Goal: Find specific page/section: Find specific page/section

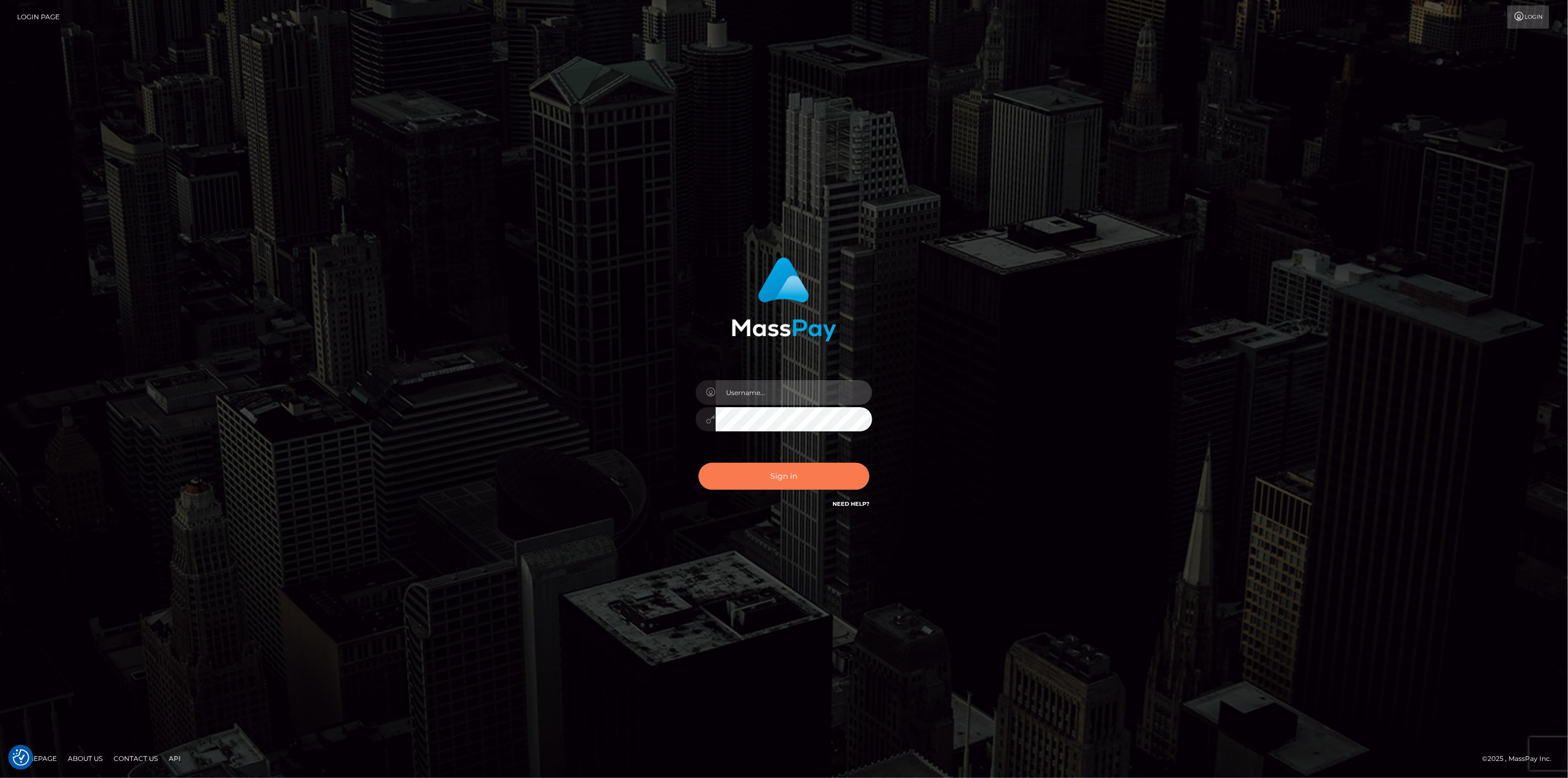
type input "scott.cm"
click at [806, 465] on button "Sign in" at bounding box center [784, 476] width 171 height 27
type input "scott.cm"
click at [761, 498] on div "Sign in Need Help?" at bounding box center [784, 481] width 193 height 49
click at [765, 479] on button "Sign in" at bounding box center [784, 476] width 171 height 27
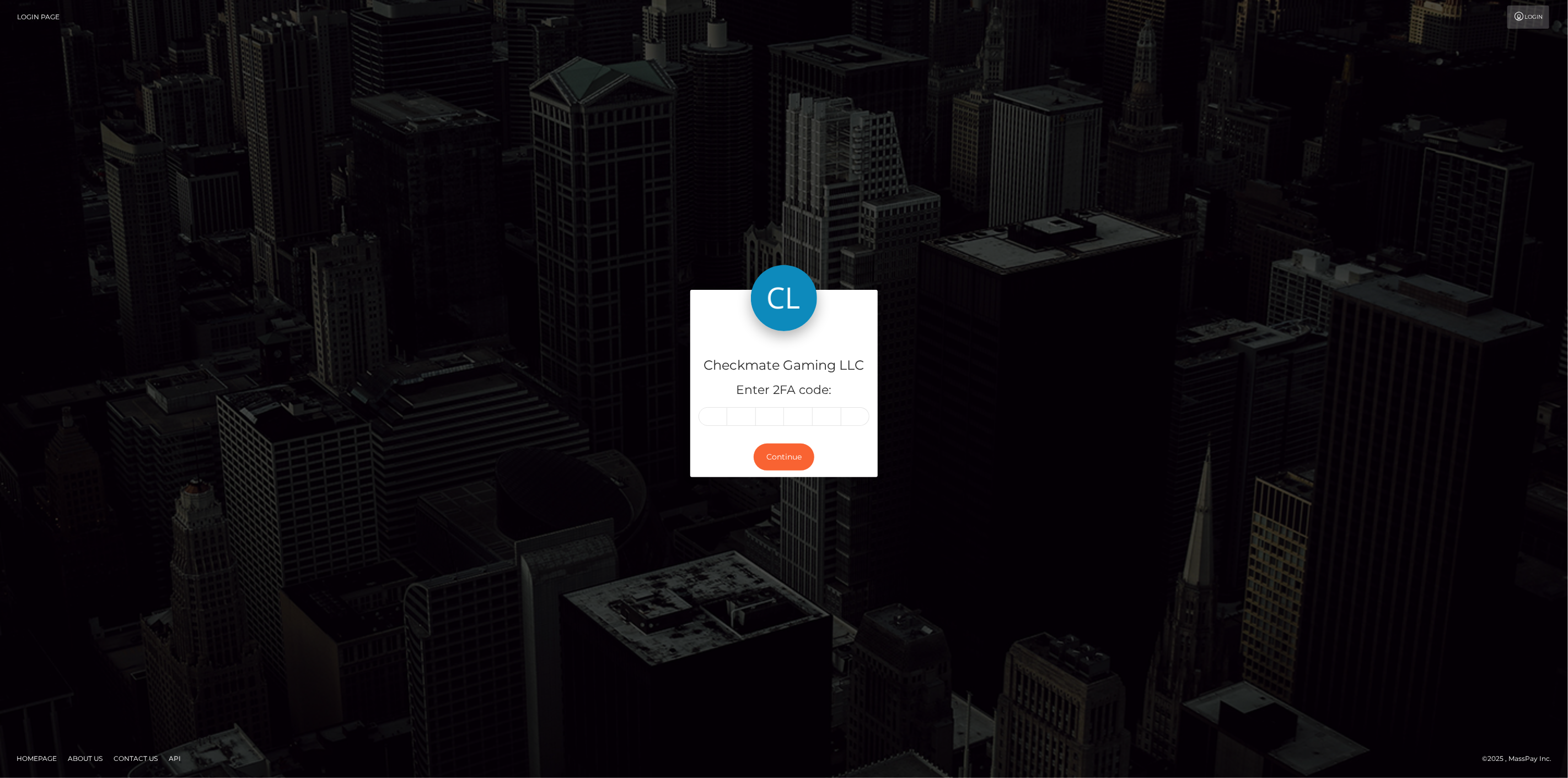
click at [713, 416] on input "text" at bounding box center [712, 416] width 28 height 19
type input "5"
type input "1"
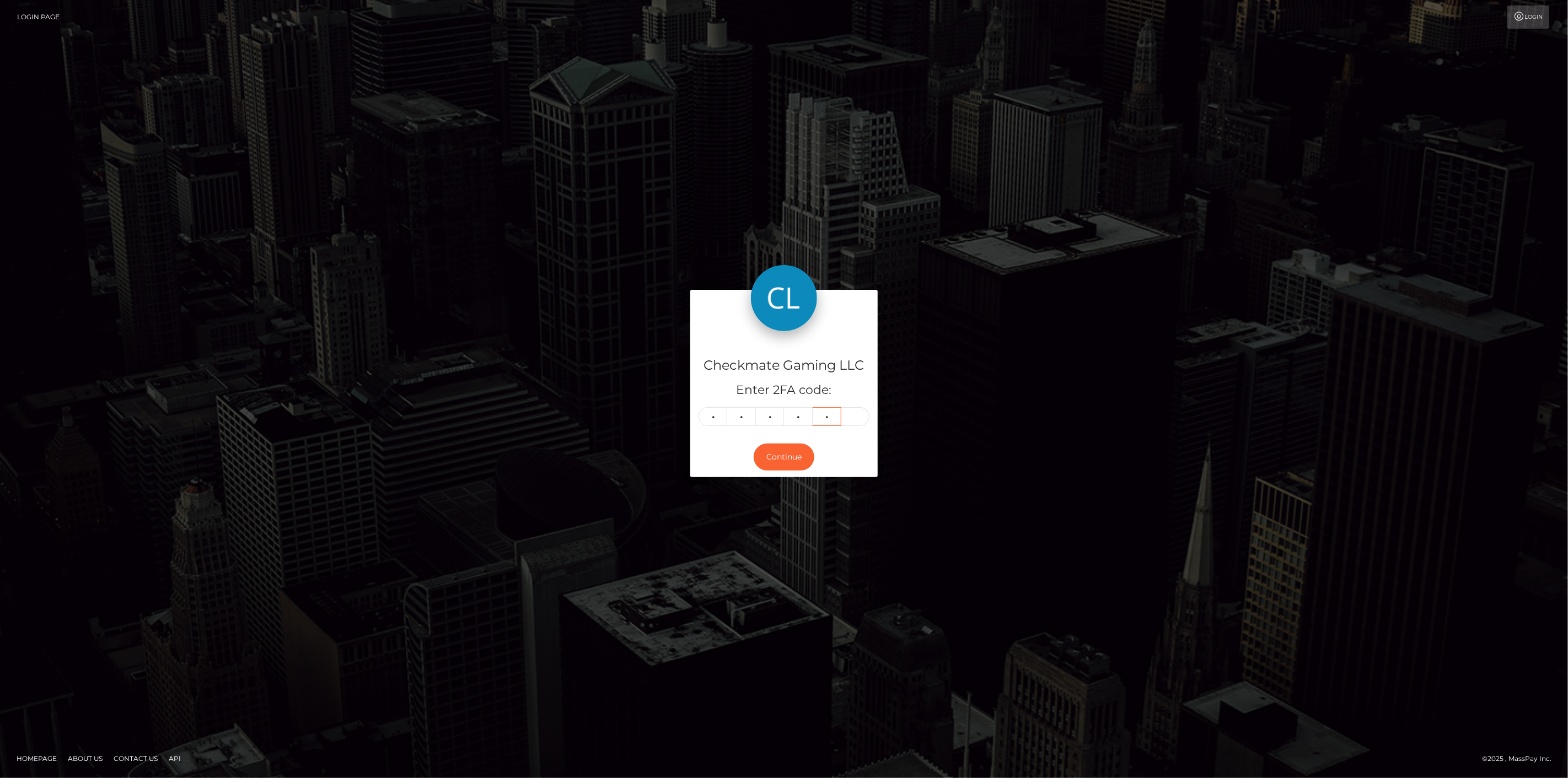
type input "4"
type input "3"
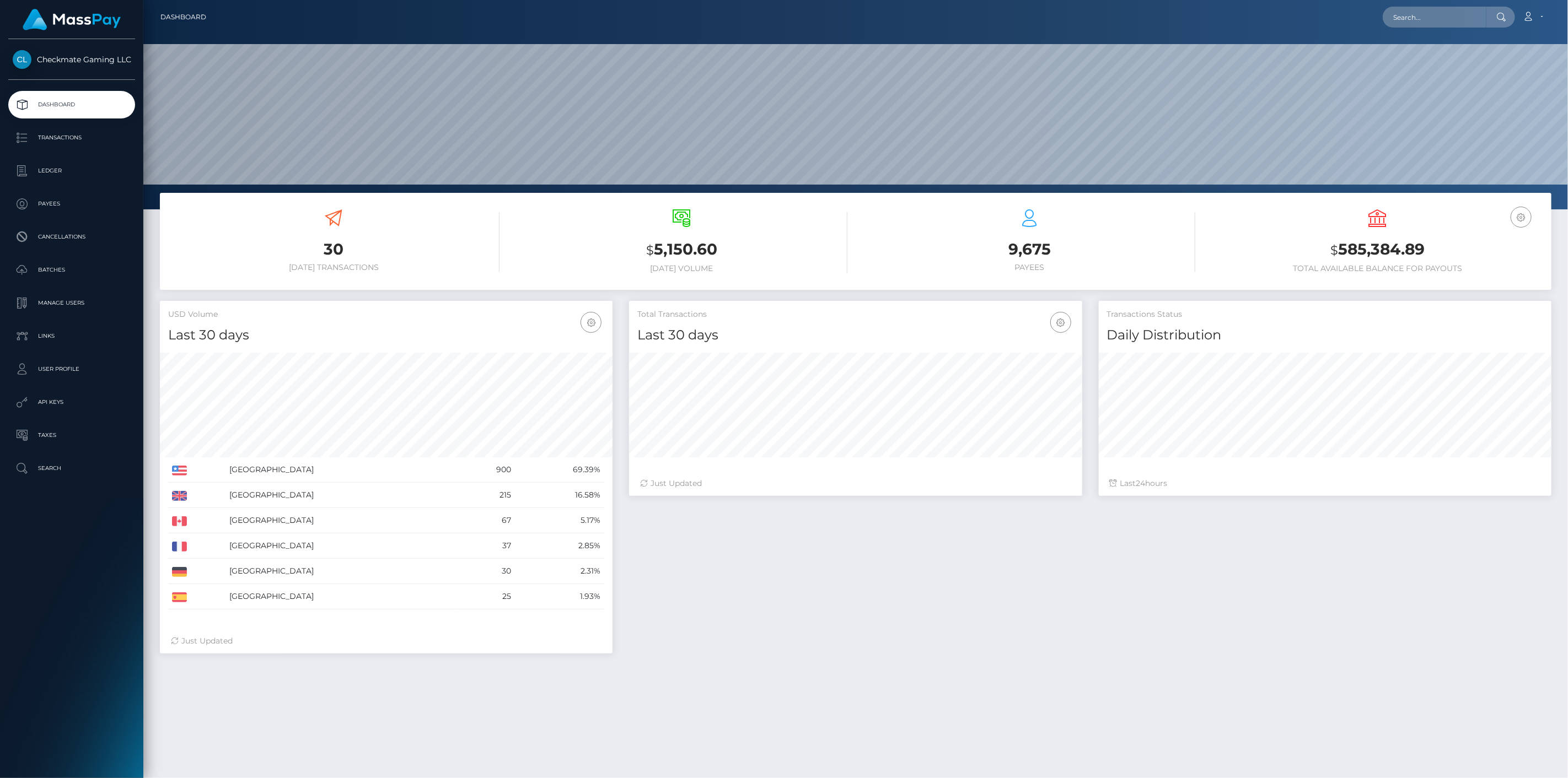
scroll to position [195, 453]
click at [80, 208] on p "Payees" at bounding box center [72, 204] width 118 height 17
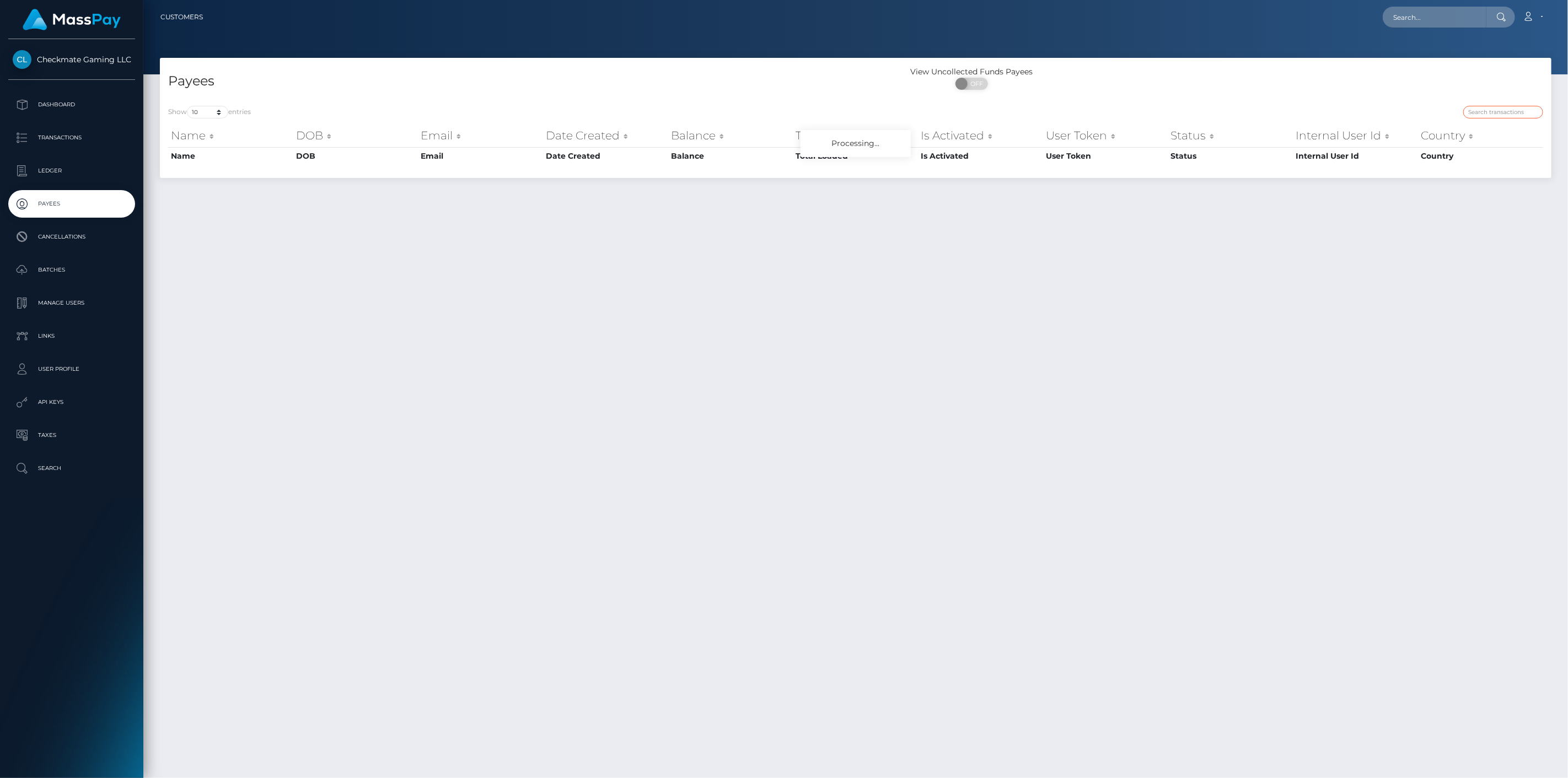
click at [1530, 106] on input "search" at bounding box center [1503, 112] width 80 height 13
paste input "32354"
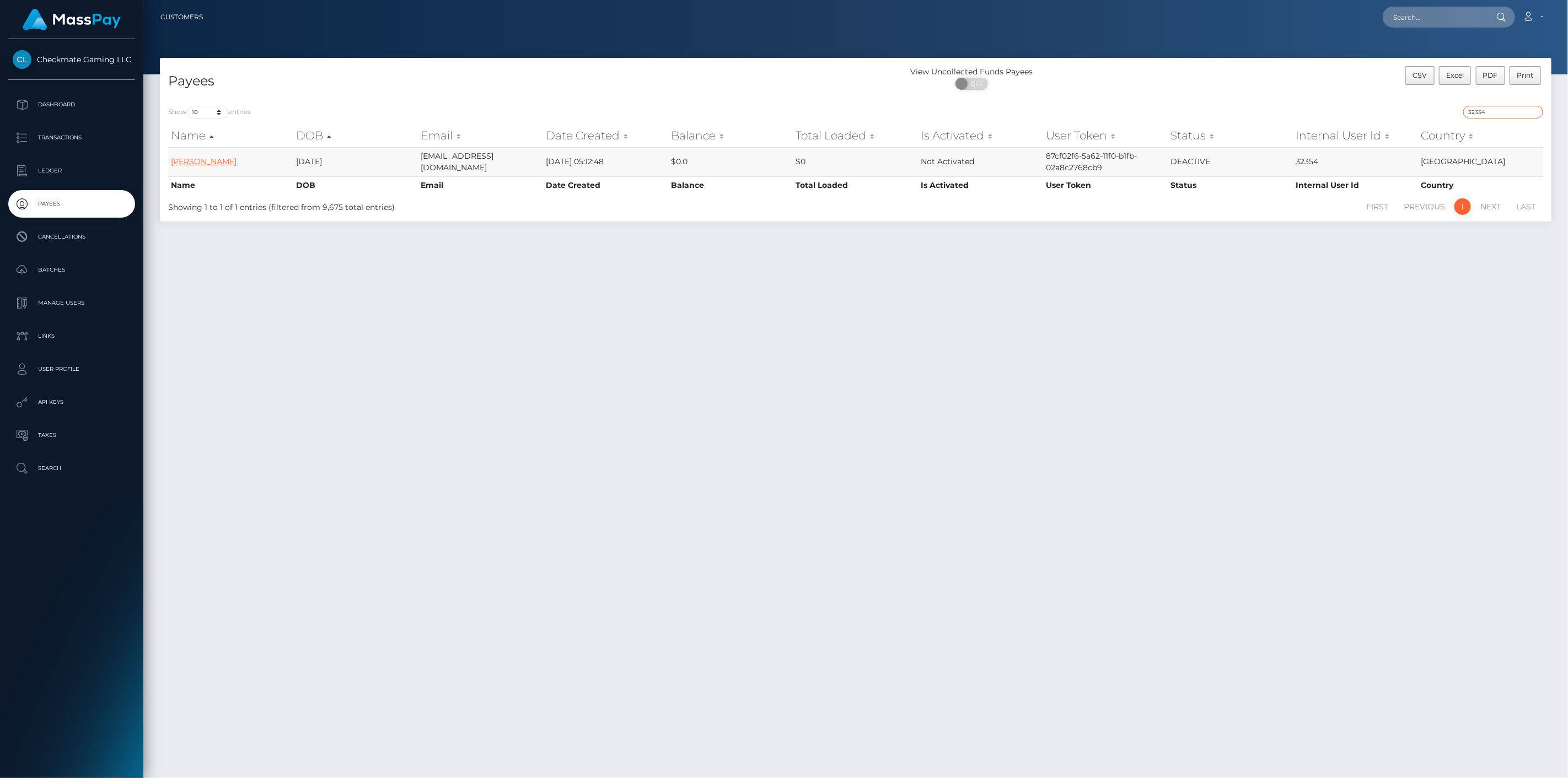
type input "32354"
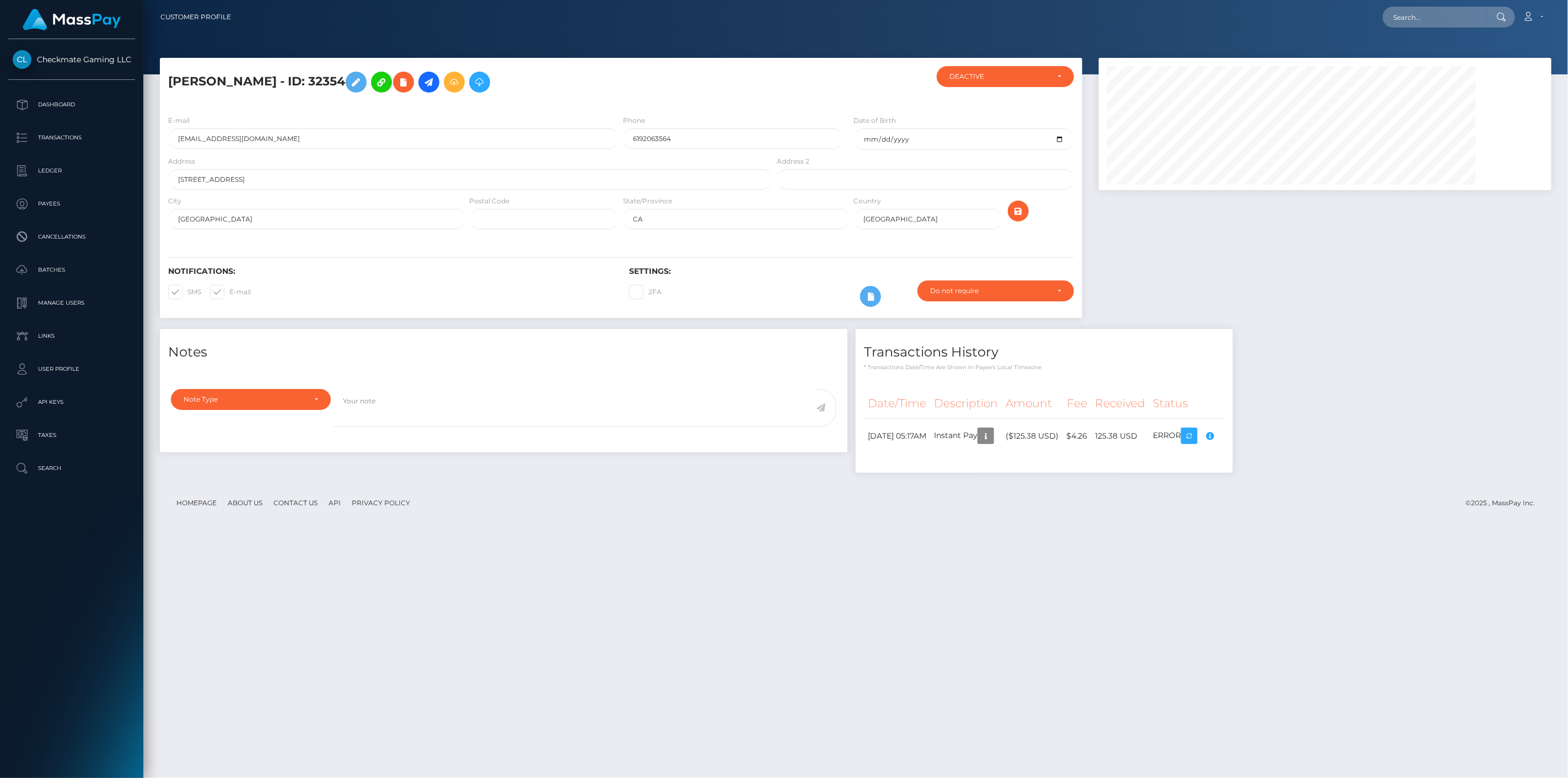
scroll to position [132, 453]
drag, startPoint x: 327, startPoint y: 81, endPoint x: 167, endPoint y: 75, distance: 160.1
click at [167, 75] on div "[PERSON_NAME] - ID: 32354" at bounding box center [467, 86] width 614 height 40
copy h5 "[PERSON_NAME] - ID: 32354"
